Goal: Task Accomplishment & Management: Complete application form

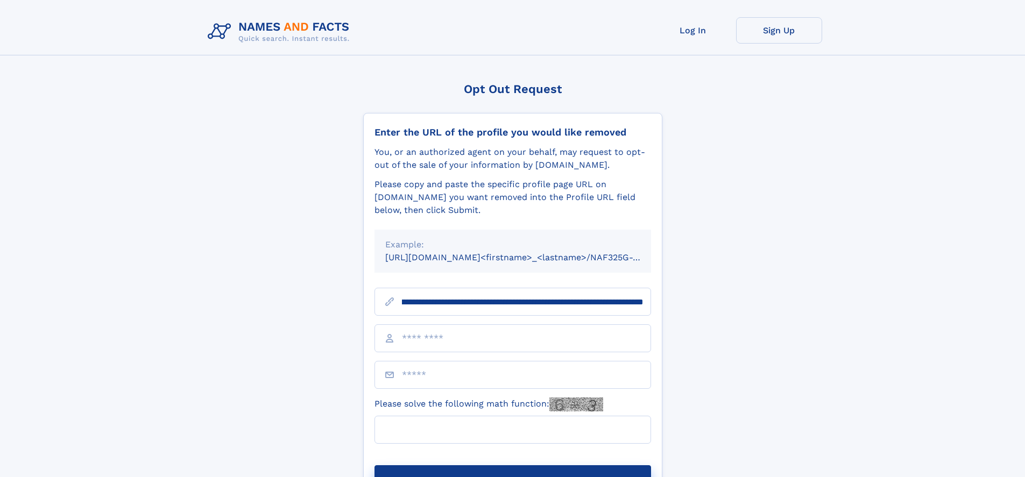
scroll to position [0, 137]
type input "**********"
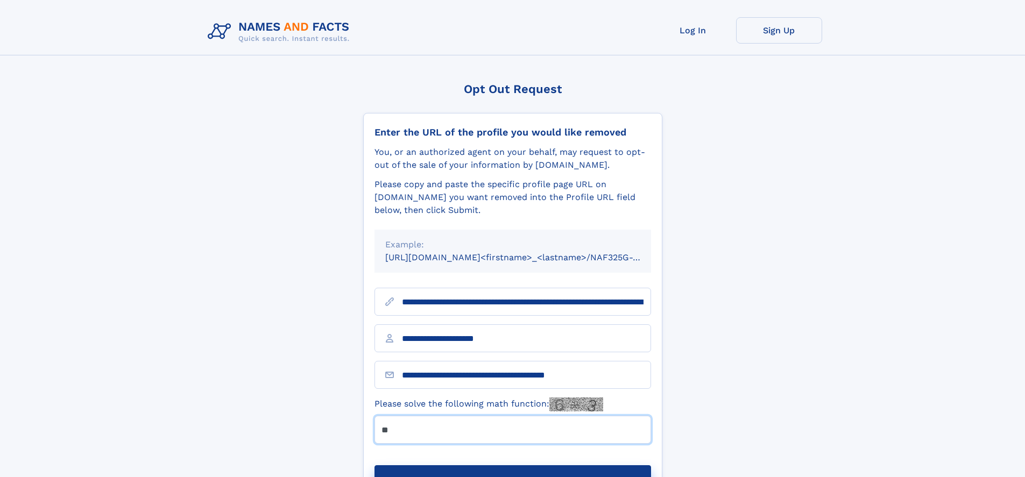
type input "**"
click at [512, 465] on button "Submit Opt Out Request" at bounding box center [512, 482] width 276 height 34
